Goal: Find contact information

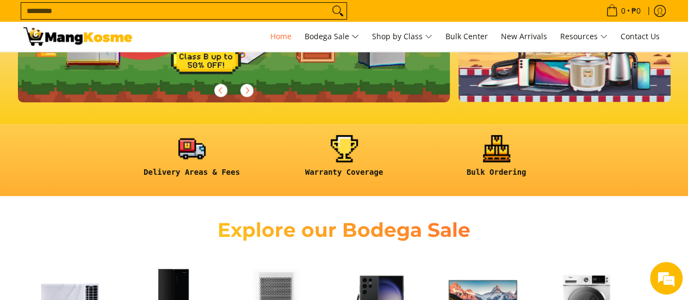
scroll to position [381, 0]
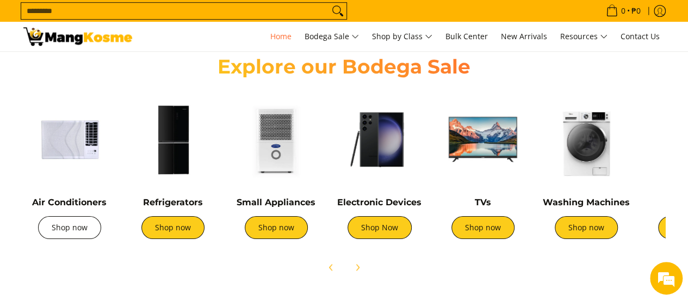
click at [80, 231] on link "Shop now" at bounding box center [69, 227] width 63 height 23
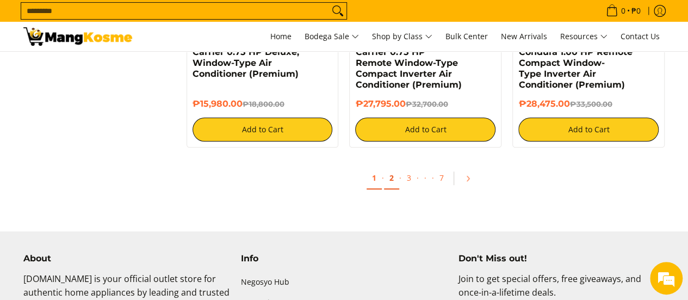
click at [392, 181] on link "2" at bounding box center [391, 178] width 15 height 22
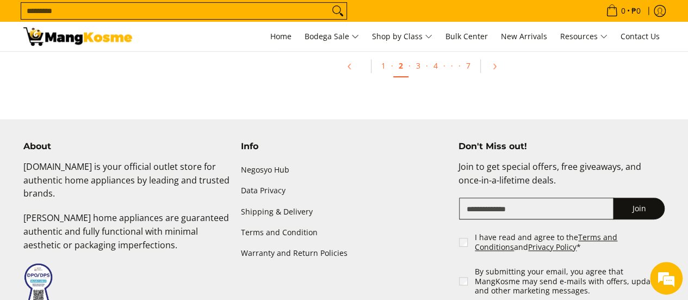
scroll to position [2316, 0]
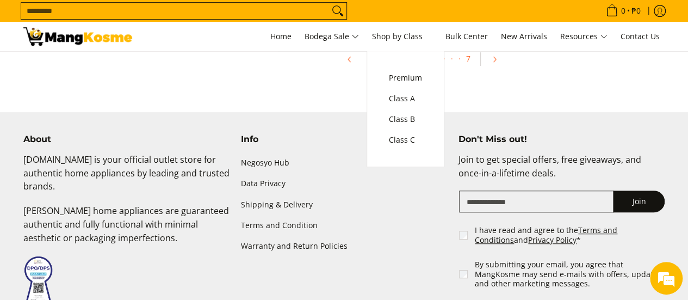
click at [598, 72] on ul "1 · 2 · 3 · 4 · · · 7" at bounding box center [425, 62] width 489 height 35
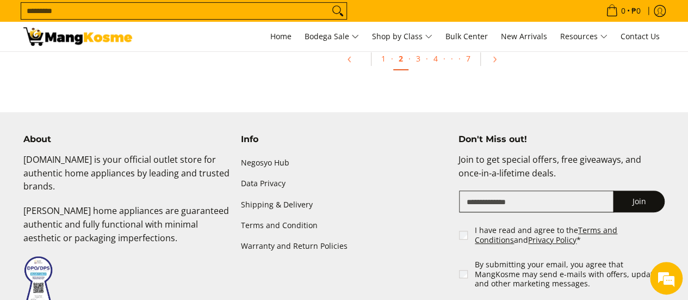
scroll to position [0, 0]
click at [419, 60] on link "3" at bounding box center [418, 59] width 15 height 22
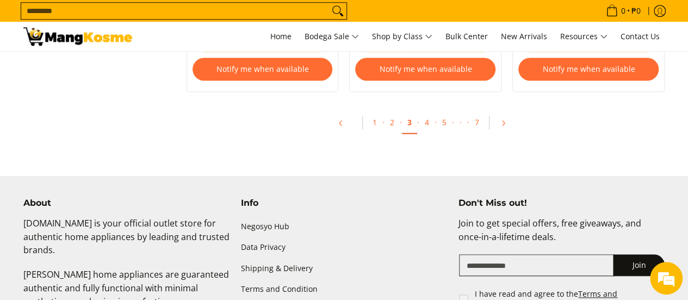
scroll to position [2394, 0]
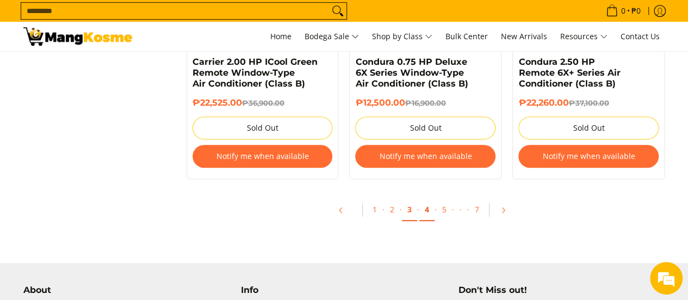
click at [426, 210] on link "4" at bounding box center [426, 209] width 15 height 22
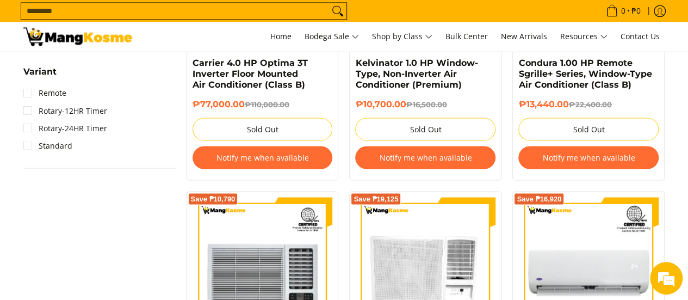
scroll to position [816, 0]
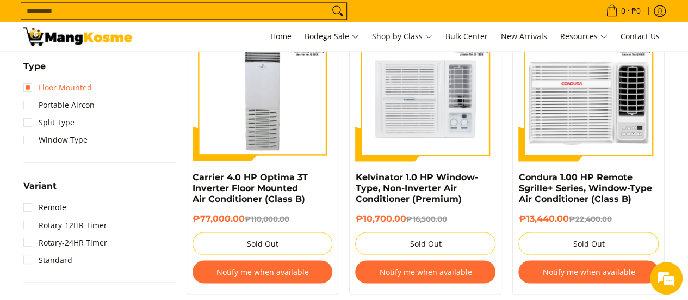
click at [73, 80] on link "Floor Mounted" at bounding box center [57, 87] width 69 height 17
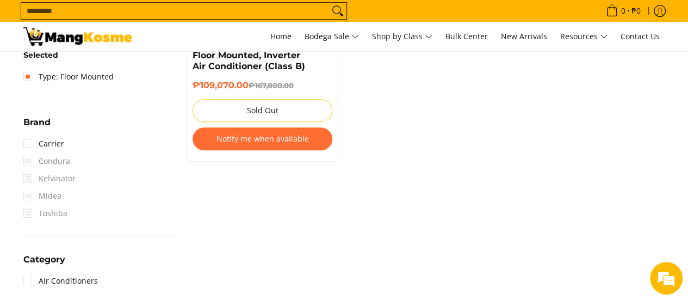
scroll to position [370, 0]
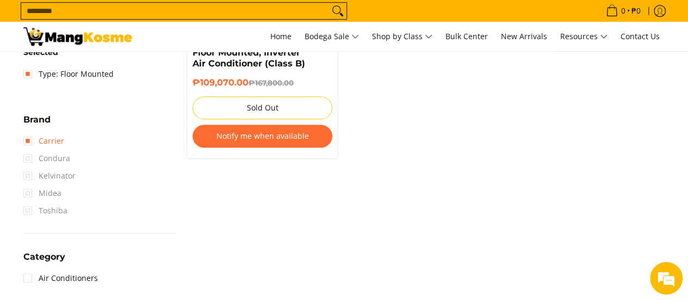
click at [26, 140] on link "Carrier" at bounding box center [43, 140] width 41 height 17
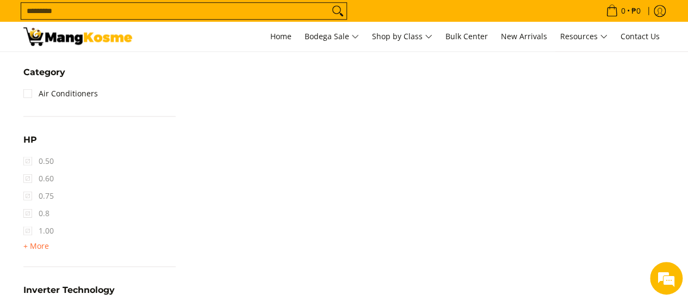
scroll to position [642, 0]
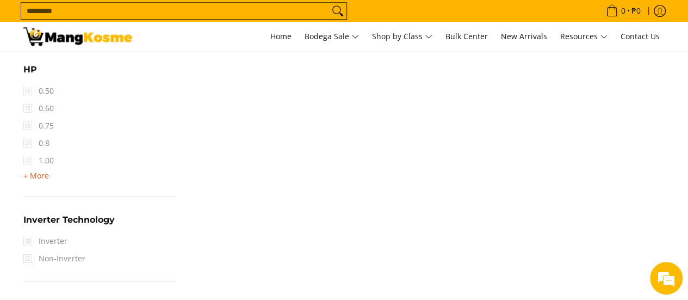
click at [38, 176] on span "+ More" at bounding box center [36, 175] width 26 height 9
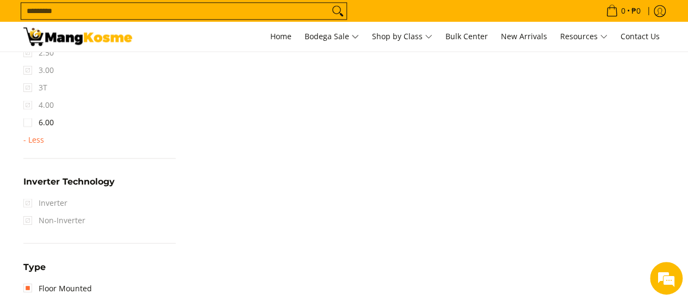
scroll to position [805, 0]
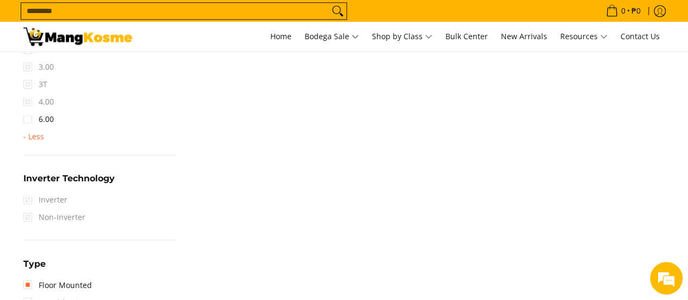
click at [26, 101] on span "4.00" at bounding box center [38, 101] width 30 height 17
click at [31, 117] on link "6.00" at bounding box center [38, 118] width 30 height 17
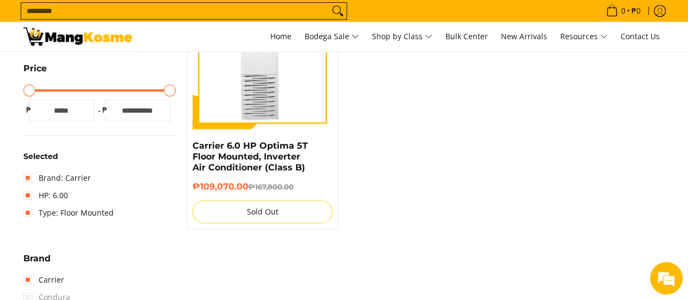
scroll to position [370, 0]
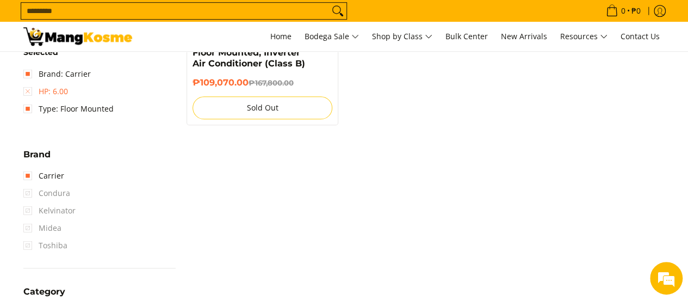
click at [26, 89] on link "HP: 6.00" at bounding box center [45, 91] width 45 height 17
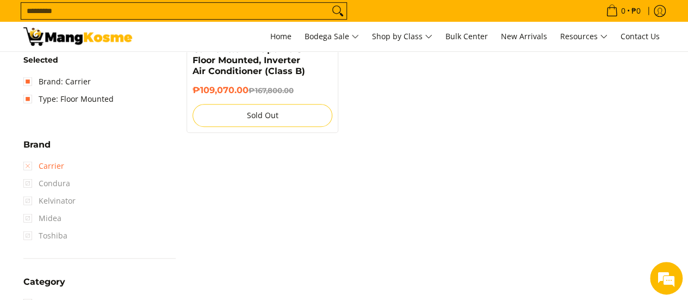
scroll to position [316, 0]
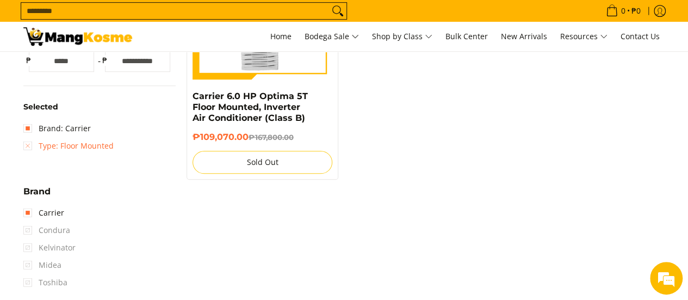
click at [30, 145] on link "Type: Floor Mounted" at bounding box center [68, 145] width 90 height 17
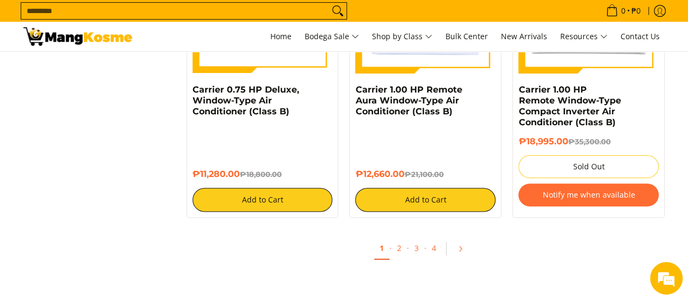
scroll to position [2165, 0]
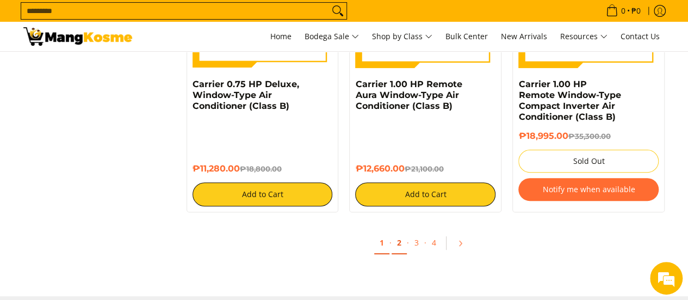
click at [397, 249] on link "2" at bounding box center [399, 243] width 15 height 22
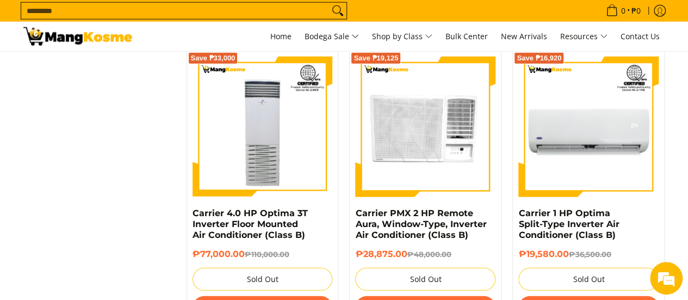
scroll to position [1373, 0]
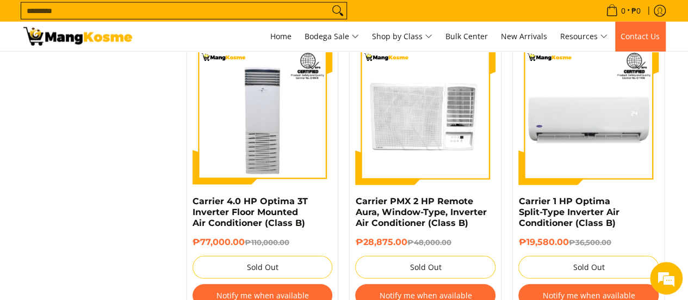
click at [648, 38] on span "Contact Us" at bounding box center [640, 36] width 39 height 10
